Goal: Answer question/provide support: Share knowledge or assist other users

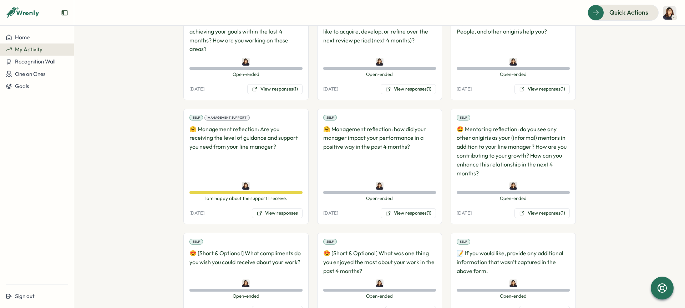
scroll to position [527, 0]
click at [537, 208] on button "View responses (1)" at bounding box center [541, 213] width 55 height 10
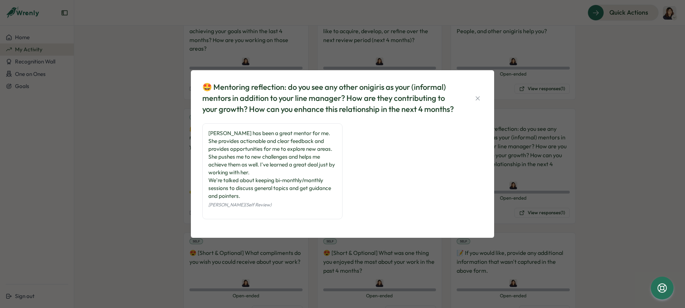
click at [278, 256] on div "🤩 Mentoring reflection: do you see any other onigiris as your (informal) mentor…" at bounding box center [342, 154] width 685 height 308
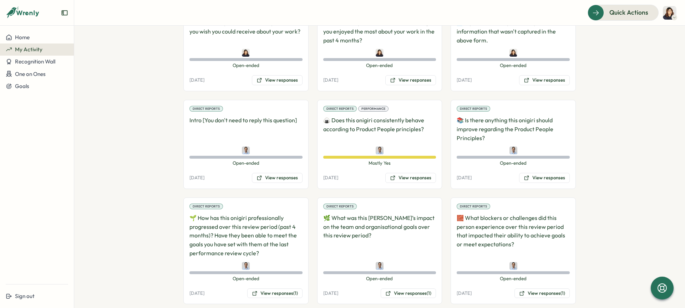
scroll to position [759, 0]
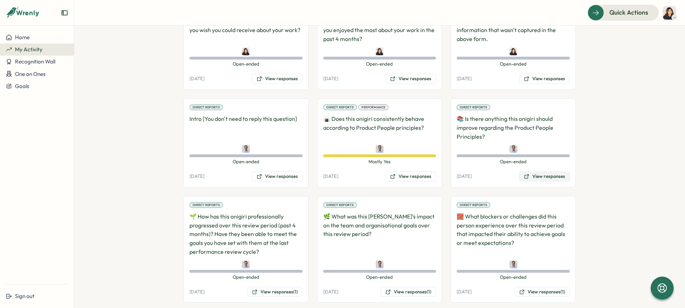
click at [532, 172] on button "View responses" at bounding box center [544, 177] width 51 height 10
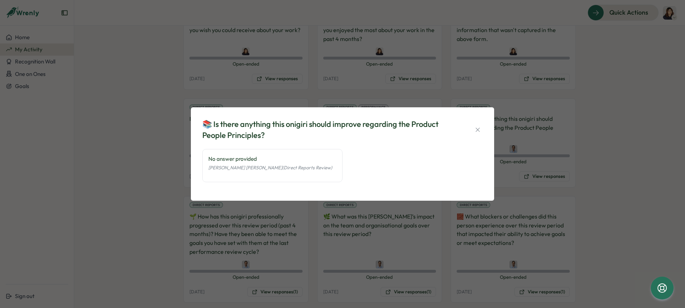
click at [371, 232] on div "📚 Is there anything this onigiri should improve regarding the Product People Pr…" at bounding box center [342, 154] width 685 height 308
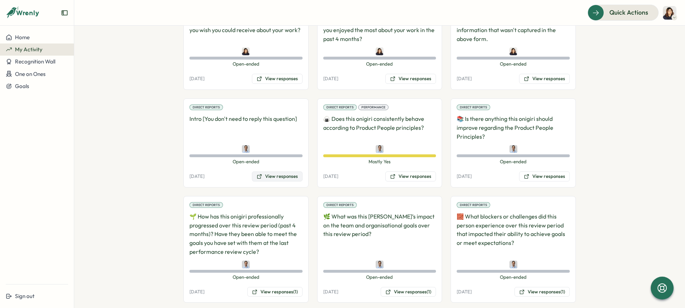
click at [267, 172] on button "View responses" at bounding box center [277, 177] width 51 height 10
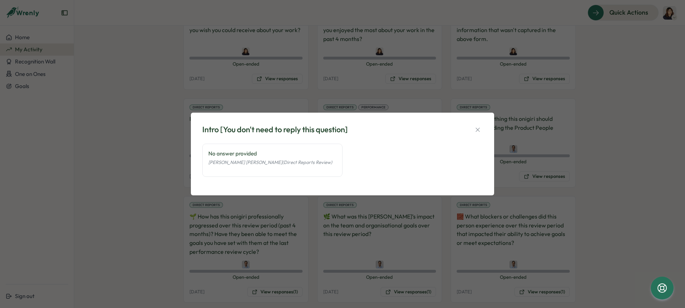
click at [270, 216] on div "Intro [You don't need to reply this question] No answer provided [PERSON_NAME] …" at bounding box center [342, 154] width 685 height 308
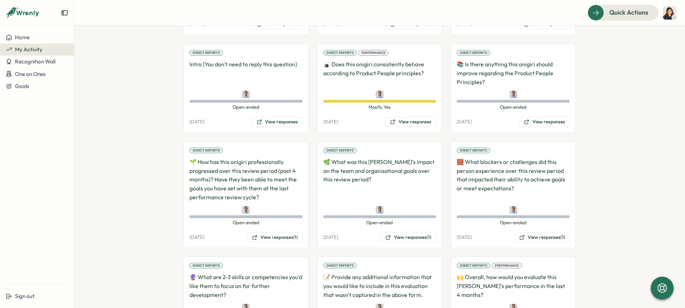
scroll to position [837, 0]
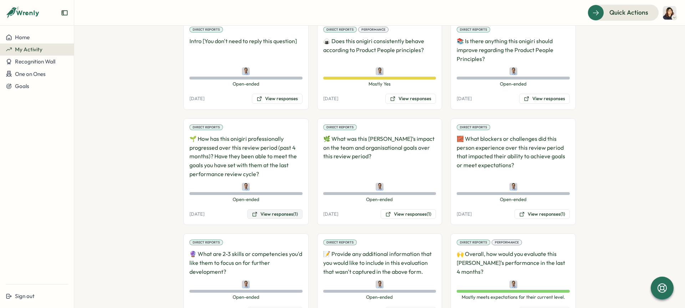
click at [275, 209] on button "View responses (1)" at bounding box center [274, 214] width 55 height 10
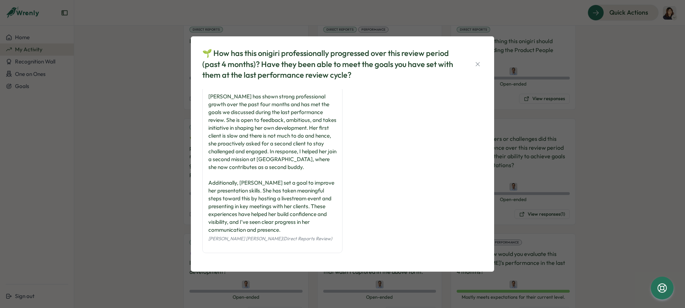
scroll to position [0, 0]
click at [171, 188] on div "🌱 How has this onigiri professionally progressed over this review period (past …" at bounding box center [342, 154] width 685 height 308
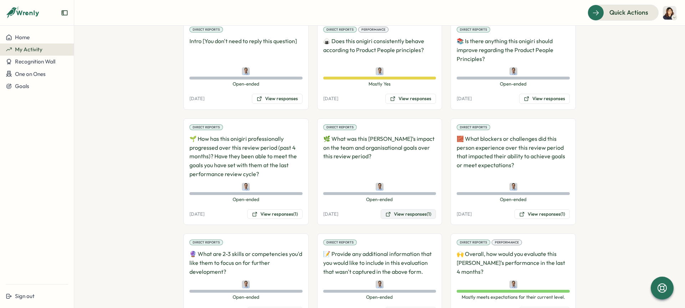
click at [409, 209] on button "View responses (1)" at bounding box center [408, 214] width 55 height 10
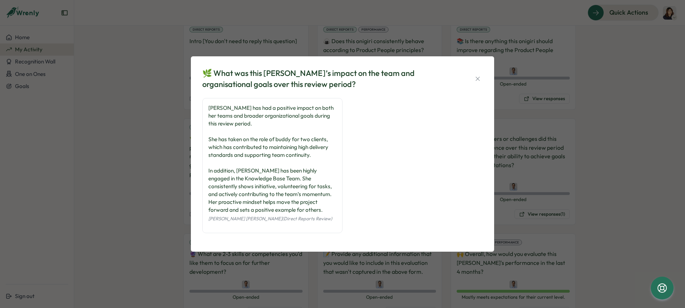
click at [165, 214] on div "🌿 What was this [PERSON_NAME]’s impact on the team and organisational goals ove…" at bounding box center [342, 154] width 685 height 308
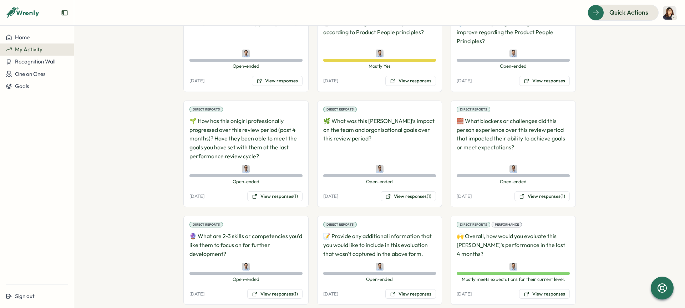
scroll to position [860, 0]
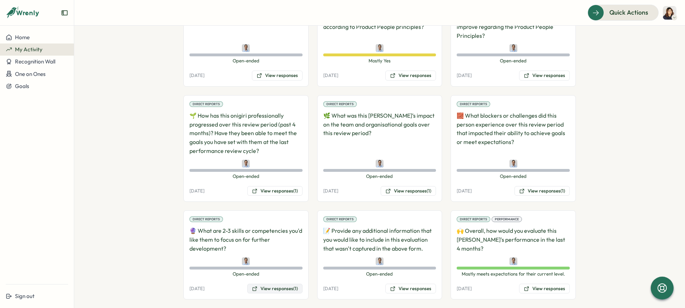
click at [275, 284] on button "View responses (1)" at bounding box center [274, 289] width 55 height 10
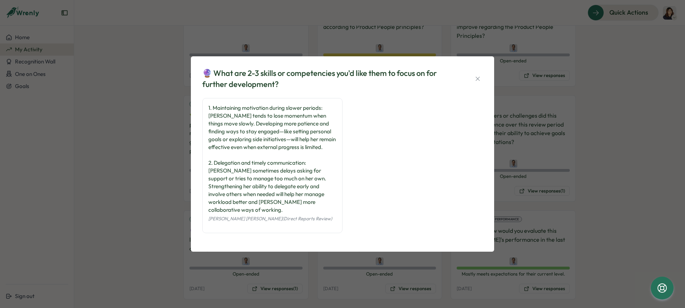
click at [187, 181] on div "🔮 What are 2-3 skills or competencies you'd like them to focus on for further d…" at bounding box center [342, 154] width 685 height 308
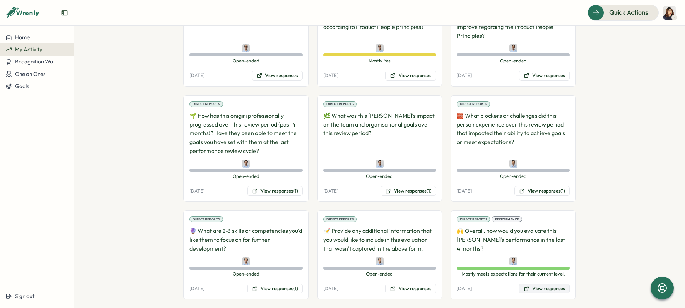
click at [535, 284] on button "View responses" at bounding box center [544, 289] width 51 height 10
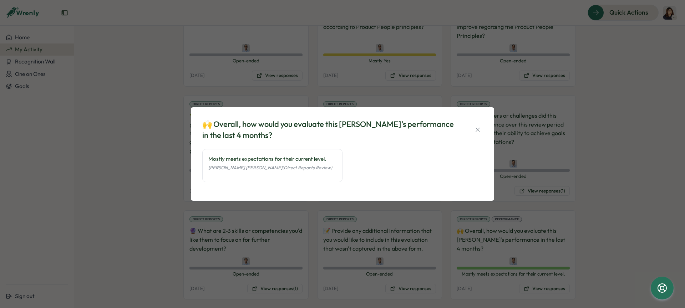
click at [294, 163] on div "[PERSON_NAME] [PERSON_NAME] (Direct Reports Review)" at bounding box center [272, 167] width 128 height 9
click at [476, 129] on icon "button" at bounding box center [477, 129] width 7 height 7
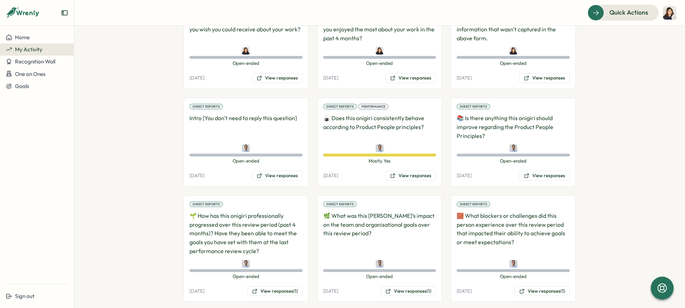
scroll to position [760, 0]
click at [403, 170] on button "View responses" at bounding box center [410, 175] width 51 height 10
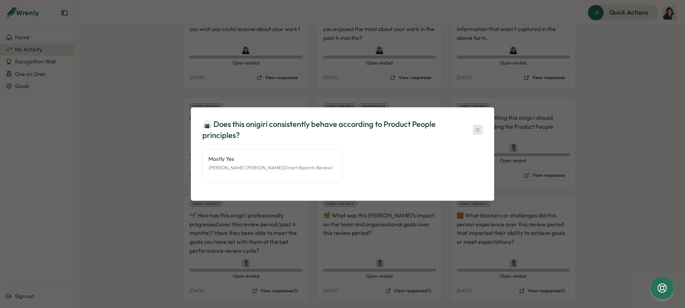
click at [476, 131] on icon "button" at bounding box center [477, 130] width 4 height 4
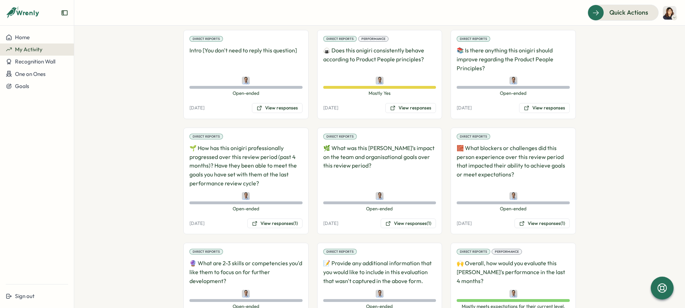
scroll to position [860, 0]
